Goal: Information Seeking & Learning: Compare options

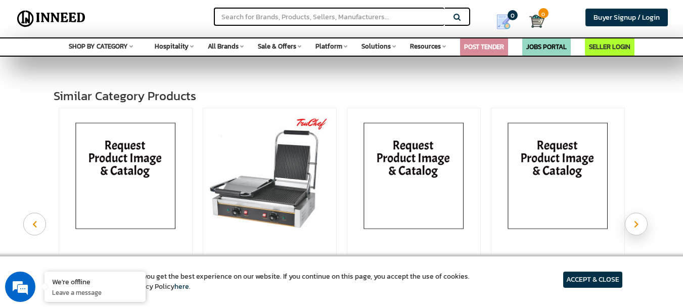
scroll to position [505, 0]
click at [636, 228] on icon "Next" at bounding box center [636, 225] width 5 height 8
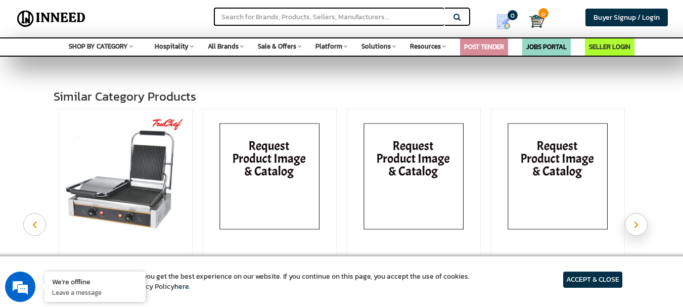
click at [635, 228] on icon "Next" at bounding box center [636, 225] width 5 height 8
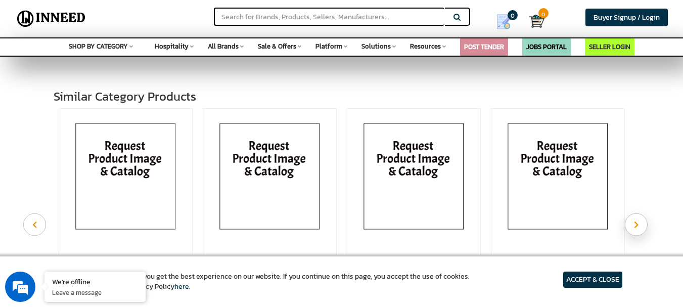
click at [636, 228] on icon "Next" at bounding box center [636, 225] width 5 height 8
click at [31, 233] on button "Previous" at bounding box center [34, 224] width 23 height 23
click at [32, 233] on button "Previous" at bounding box center [34, 224] width 23 height 23
click at [32, 228] on icon "Previous" at bounding box center [34, 225] width 5 height 8
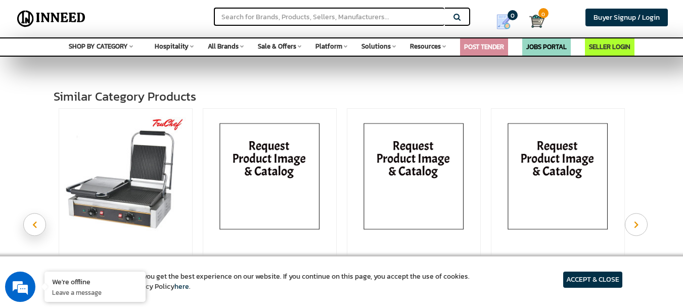
click at [36, 228] on icon "Previous" at bounding box center [34, 225] width 5 height 8
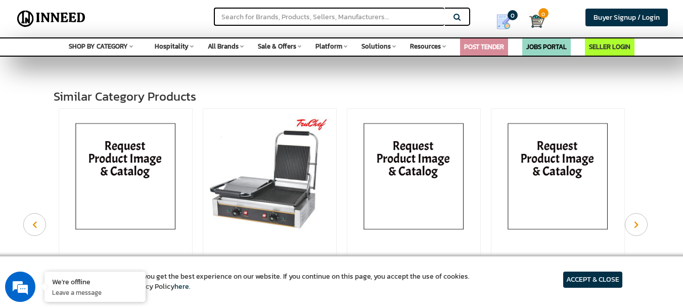
click at [283, 204] on img at bounding box center [269, 178] width 123 height 123
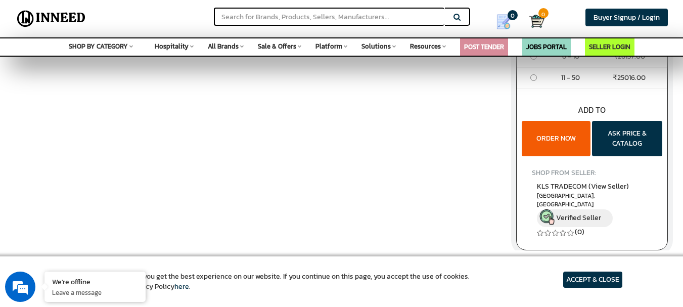
scroll to position [337, 0]
